Goal: Entertainment & Leisure: Browse casually

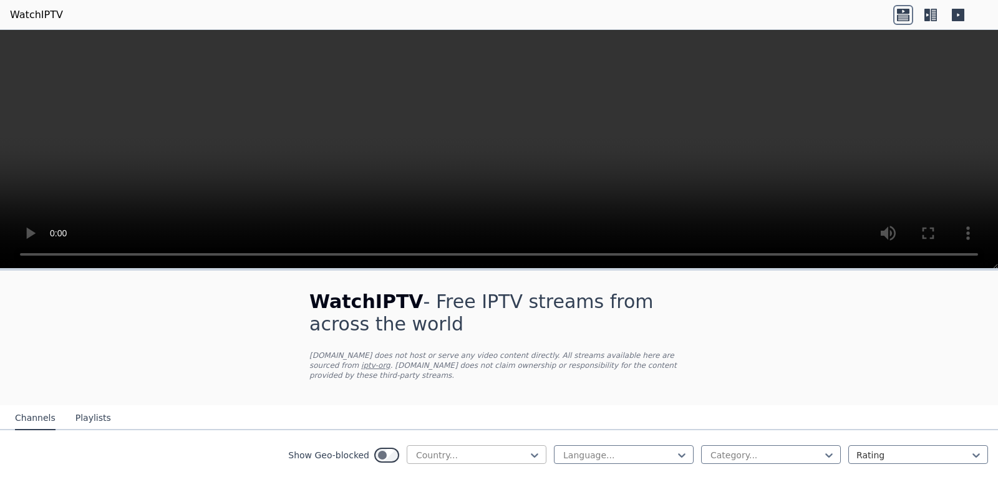
click at [443, 449] on div at bounding box center [471, 455] width 113 height 12
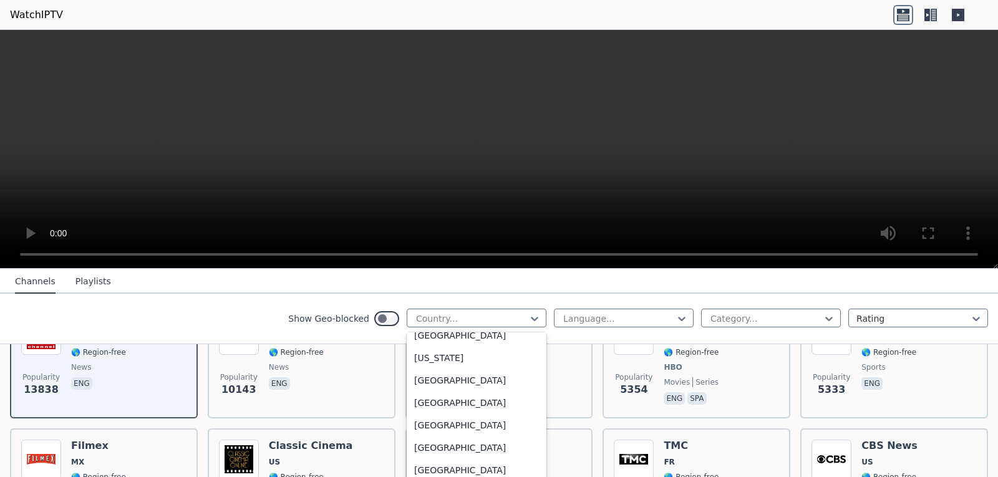
scroll to position [1559, 0]
click at [442, 392] on div "[GEOGRAPHIC_DATA]" at bounding box center [477, 381] width 140 height 22
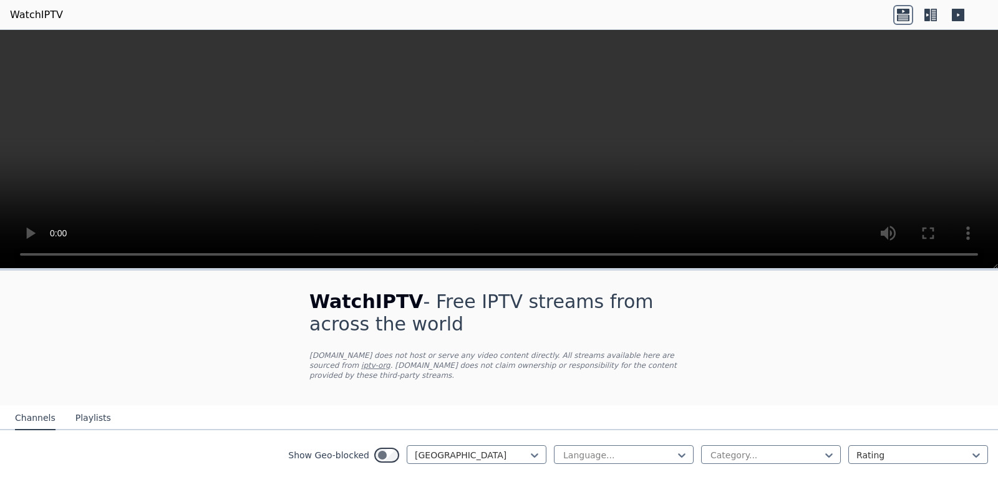
scroll to position [249, 0]
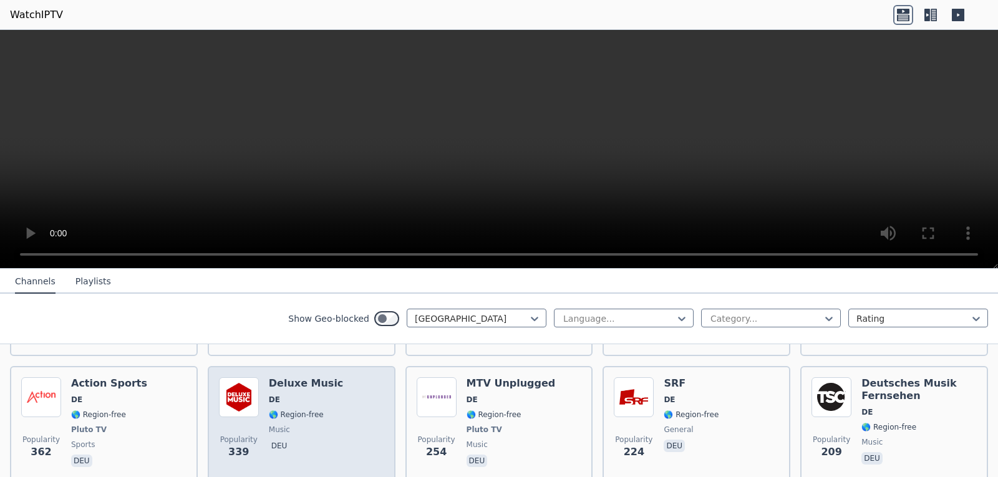
click at [322, 395] on span "DE" at bounding box center [306, 400] width 75 height 10
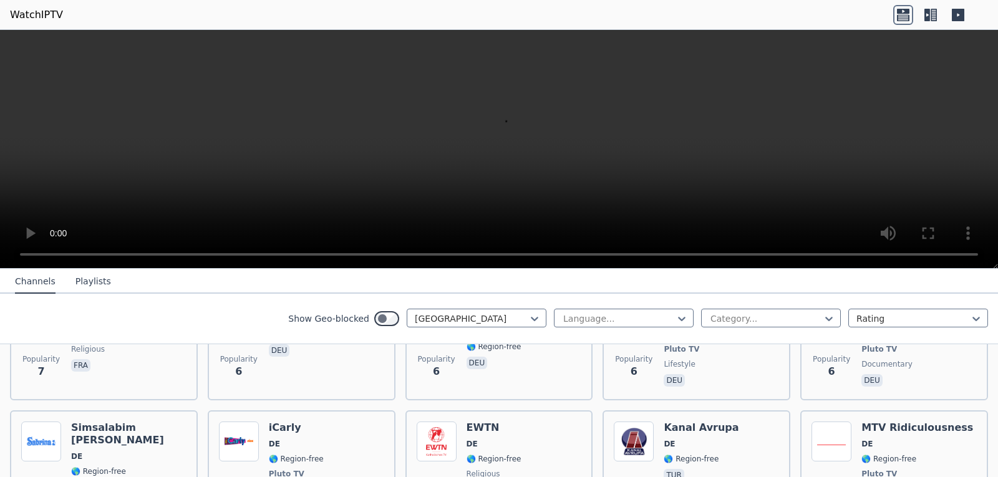
scroll to position [6384, 0]
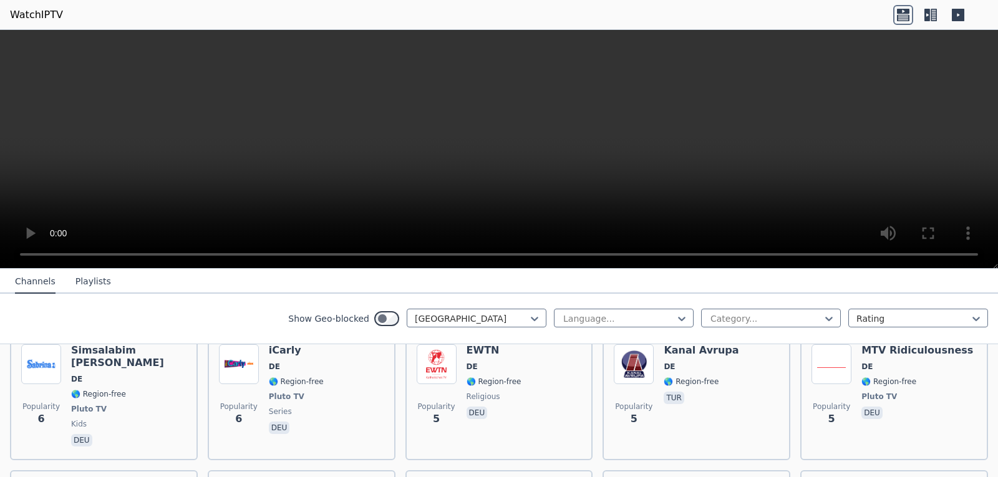
click at [744, 322] on div at bounding box center [765, 318] width 113 height 12
click at [735, 349] on div "Series" at bounding box center [771, 346] width 140 height 22
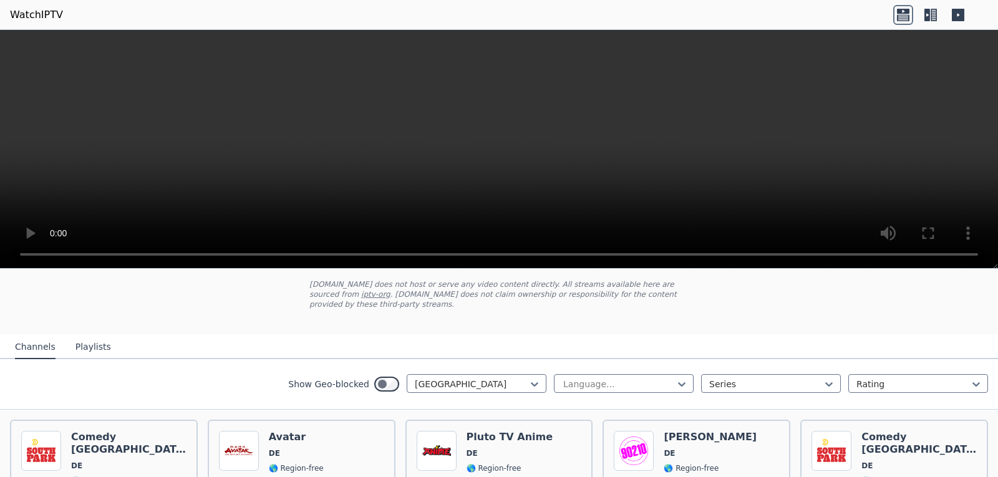
scroll to position [59, 0]
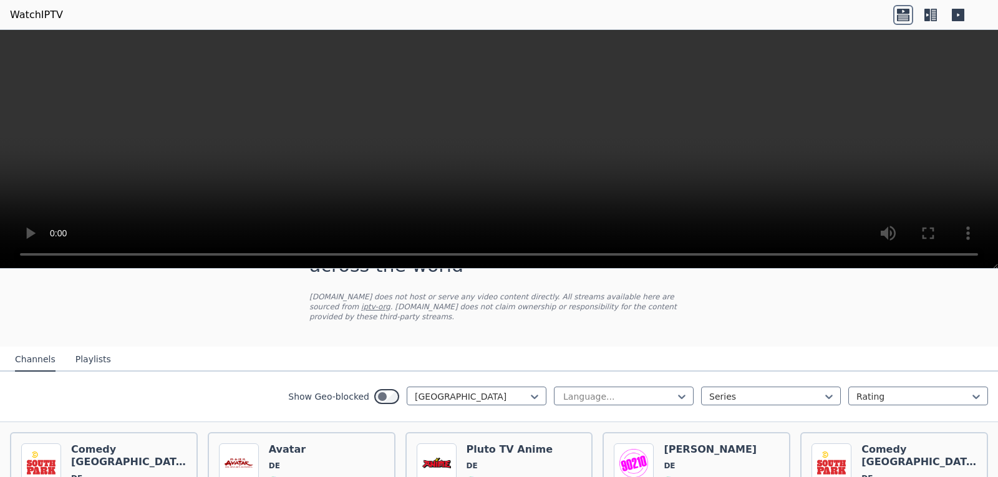
click at [92, 348] on button "Playlists" at bounding box center [93, 360] width 36 height 24
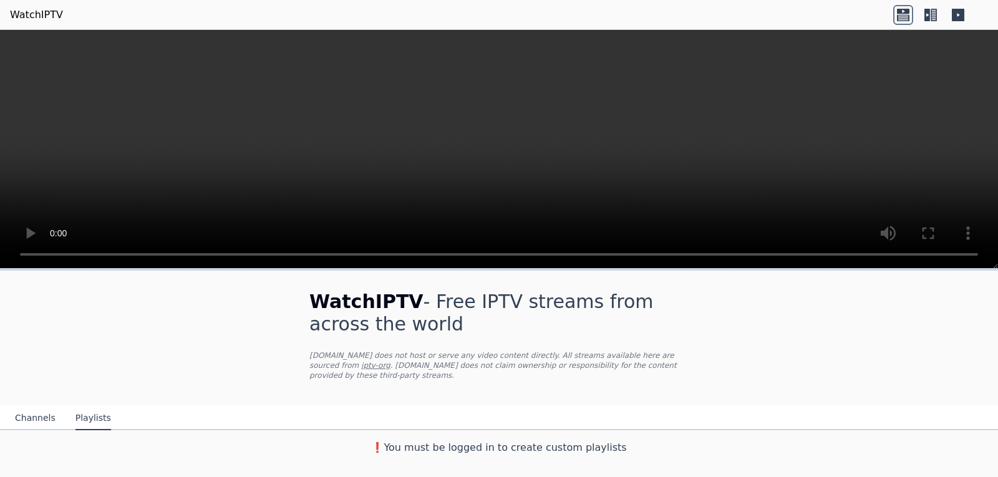
click at [926, 16] on icon at bounding box center [927, 15] width 6 height 12
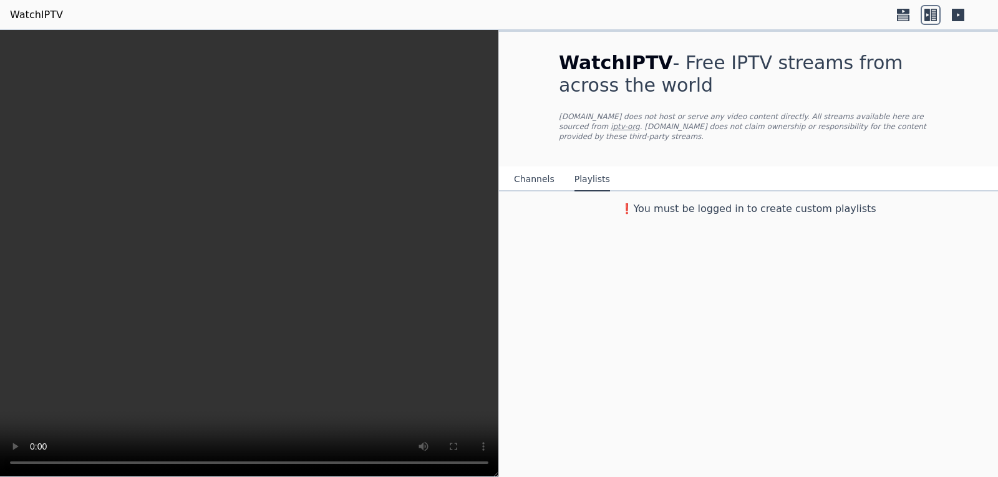
click at [957, 16] on icon at bounding box center [958, 15] width 12 height 12
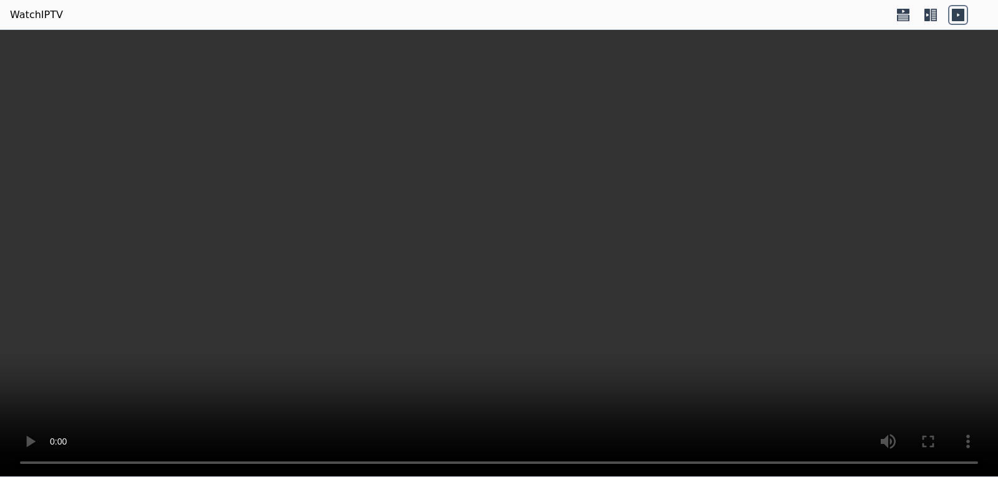
click at [905, 13] on icon at bounding box center [903, 11] width 12 height 5
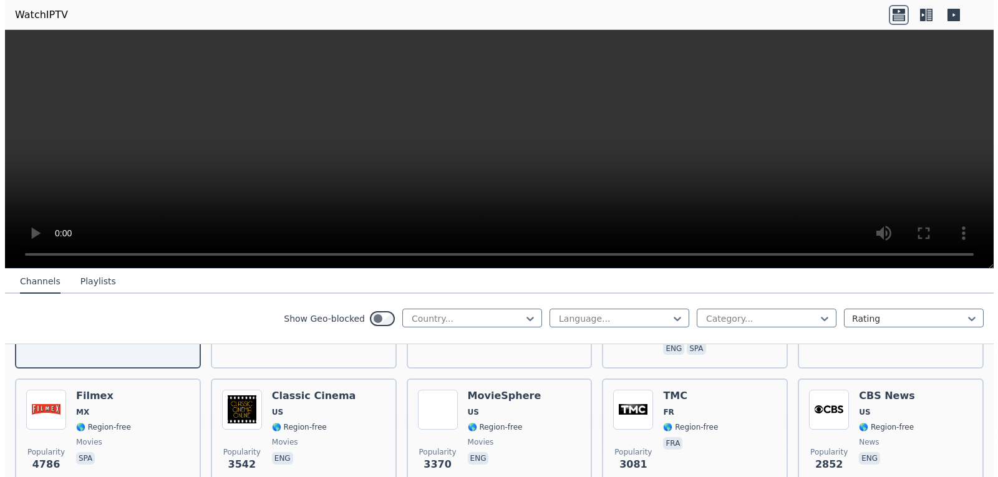
scroll to position [249, 0]
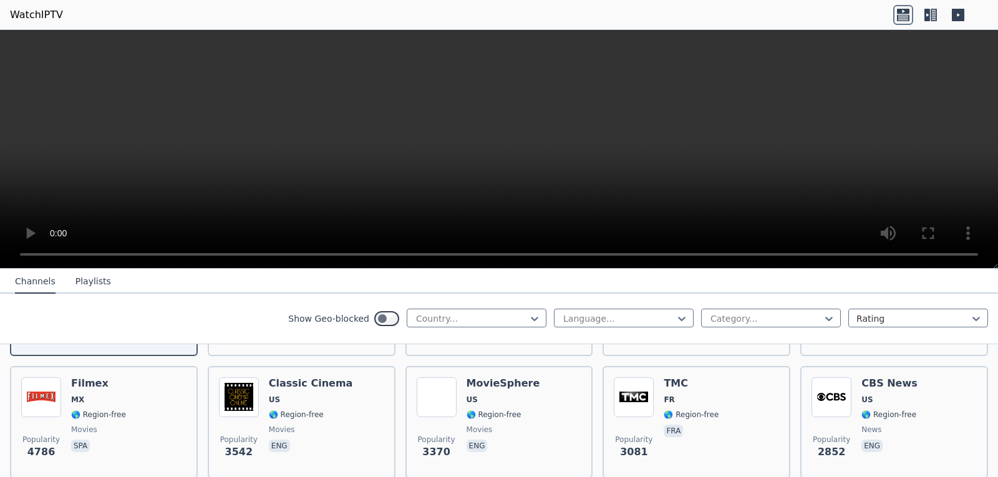
click at [82, 272] on button "Playlists" at bounding box center [93, 282] width 36 height 24
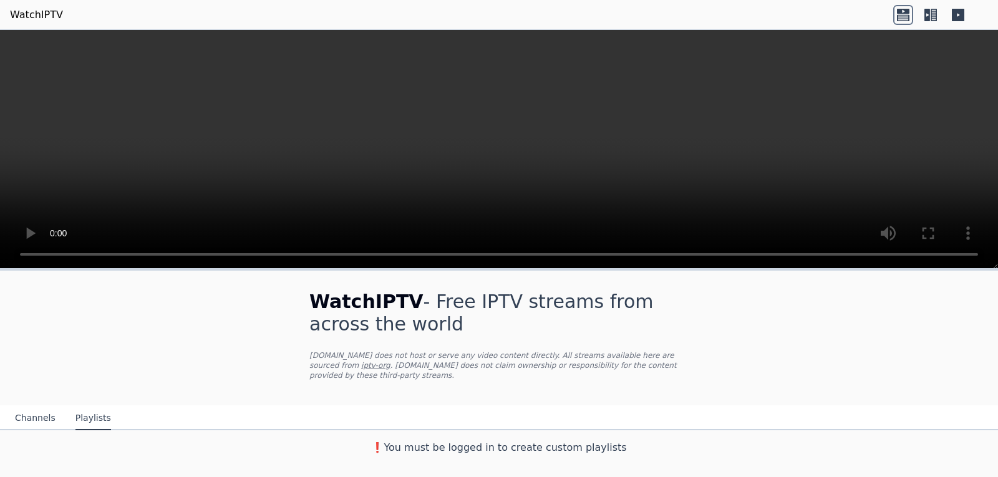
scroll to position [0, 0]
click at [546, 430] on div "❗️You must be logged in to create custom playlists" at bounding box center [498, 442] width 419 height 25
click at [544, 440] on h3 "❗️You must be logged in to create custom playlists" at bounding box center [498, 447] width 419 height 15
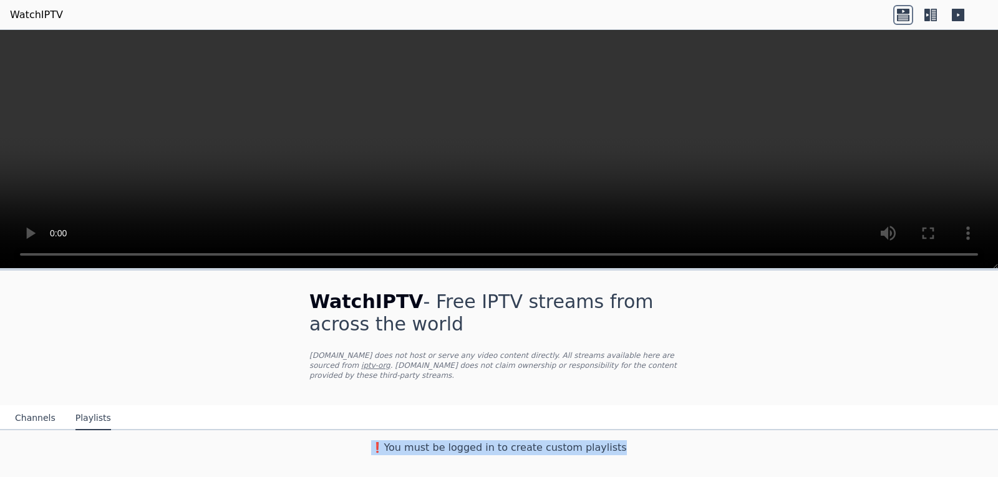
click at [544, 440] on h3 "❗️You must be logged in to create custom playlists" at bounding box center [498, 447] width 419 height 15
click at [553, 440] on h3 "❗️You must be logged in to create custom playlists" at bounding box center [498, 447] width 419 height 15
click at [609, 440] on h3 "❗️You must be logged in to create custom playlists" at bounding box center [498, 447] width 419 height 15
